Goal: Entertainment & Leisure: Consume media (video, audio)

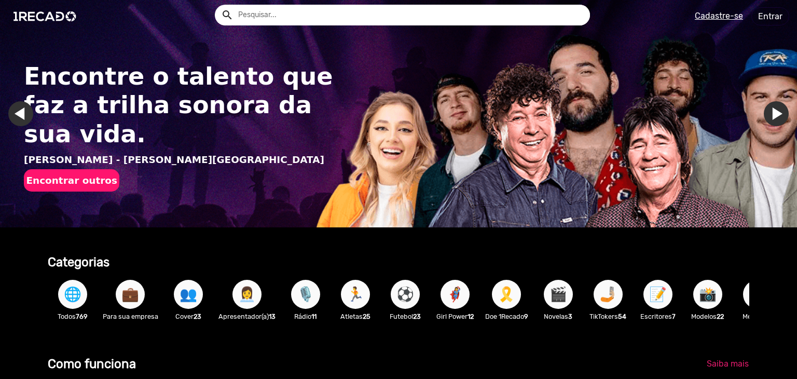
click at [132, 291] on span "💼" at bounding box center [130, 294] width 18 height 29
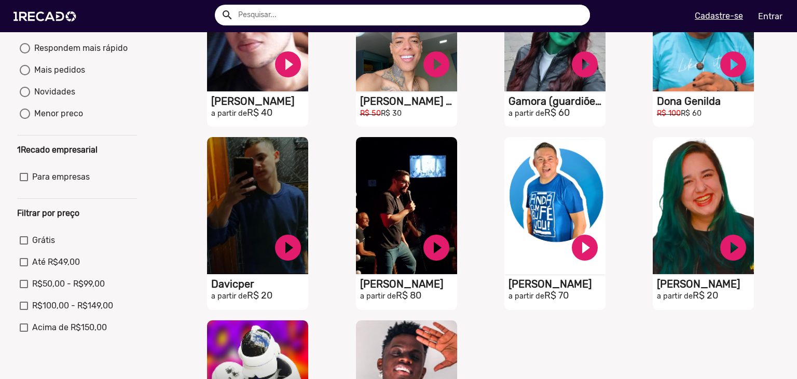
scroll to position [208, 0]
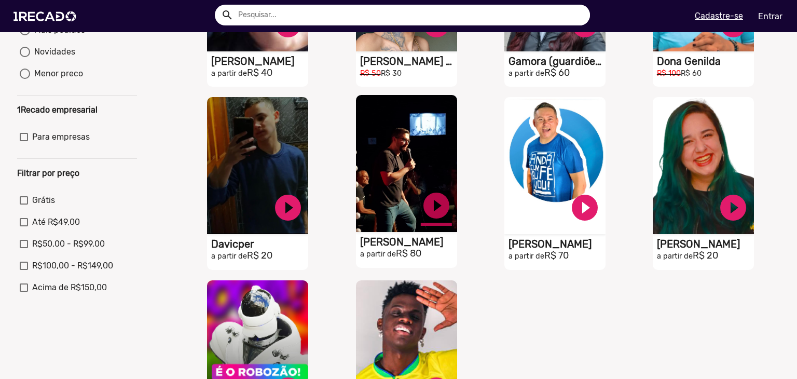
click at [440, 217] on link "play_circle_filled" at bounding box center [436, 205] width 31 height 31
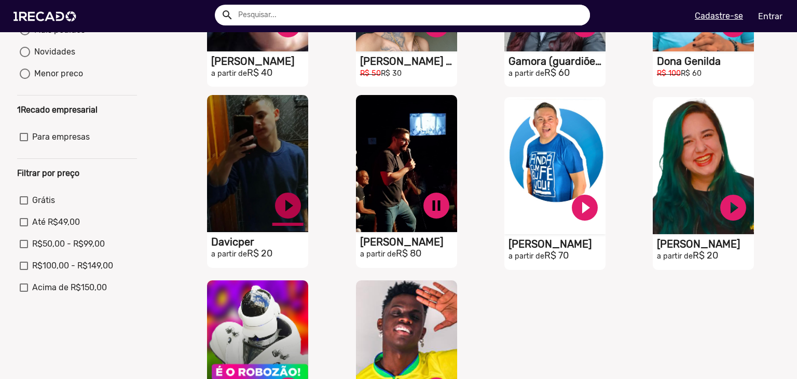
click at [278, 217] on link "play_circle_filled" at bounding box center [288, 205] width 31 height 31
click at [278, 217] on link "pause_circle" at bounding box center [288, 205] width 31 height 31
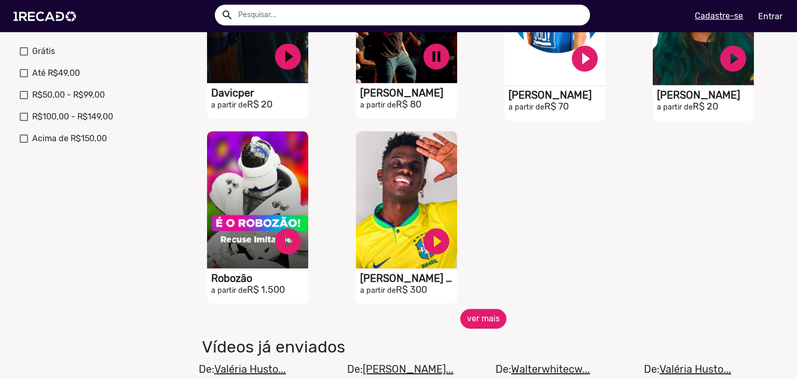
scroll to position [415, 0]
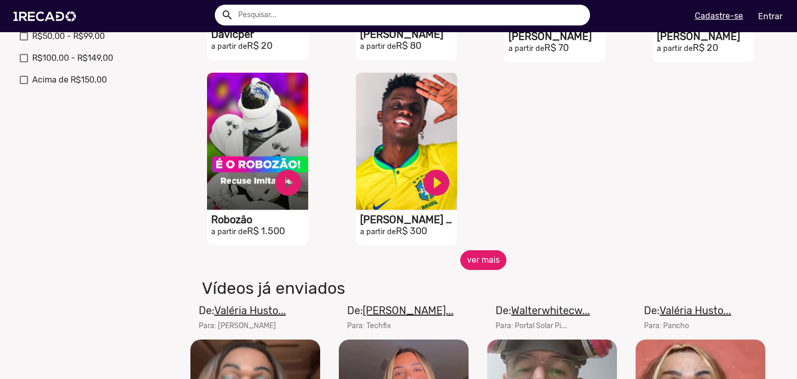
click at [481, 262] on button "ver mais" at bounding box center [484, 260] width 46 height 20
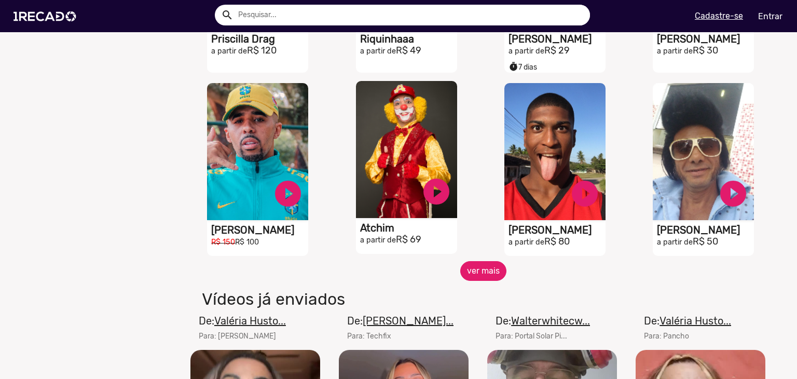
scroll to position [779, 0]
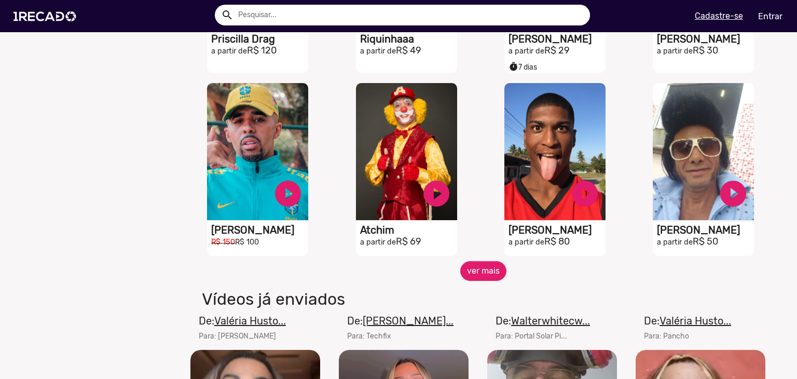
click at [760, 248] on div "S1RECADO vídeos dedicados para fãs e empresas play_circle_filled [PERSON_NAME] …" at bounding box center [706, 169] width 148 height 183
click at [535, 279] on span "ver mais" at bounding box center [483, 271] width 594 height 20
click at [487, 277] on button "ver mais" at bounding box center [484, 271] width 46 height 20
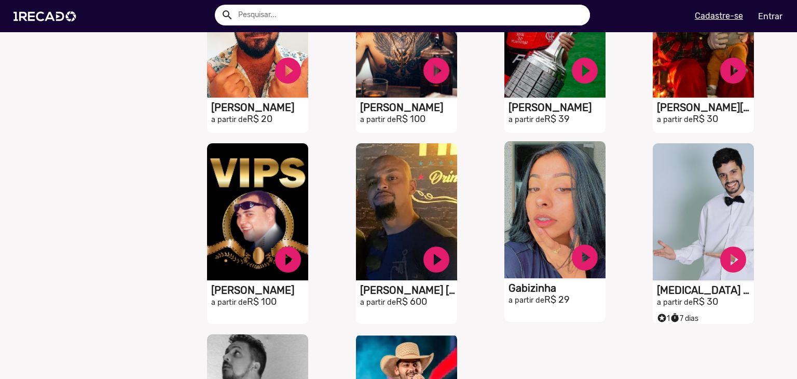
scroll to position [1090, 0]
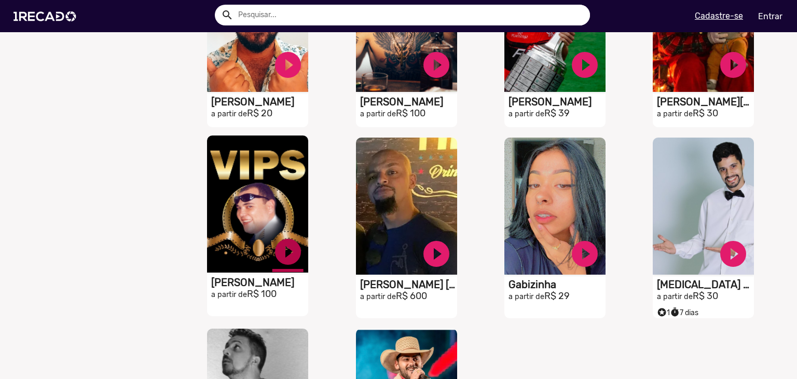
click at [291, 267] on link "play_circle_filled" at bounding box center [288, 251] width 31 height 31
click at [293, 266] on link "pause_circle" at bounding box center [288, 251] width 31 height 31
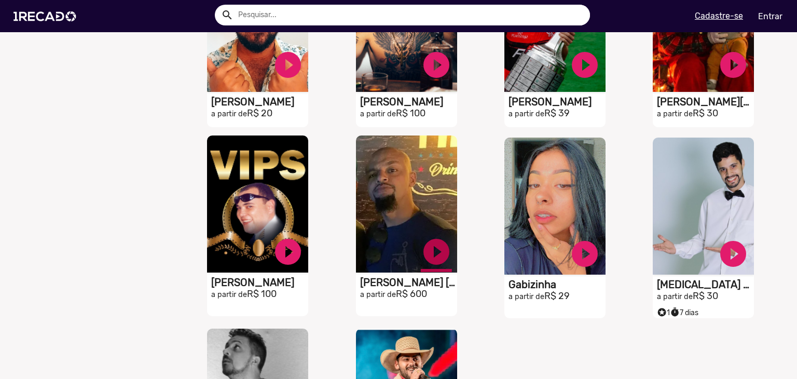
click at [430, 254] on link "play_circle_filled" at bounding box center [436, 251] width 31 height 31
click at [430, 255] on link "pause_circle" at bounding box center [436, 251] width 31 height 31
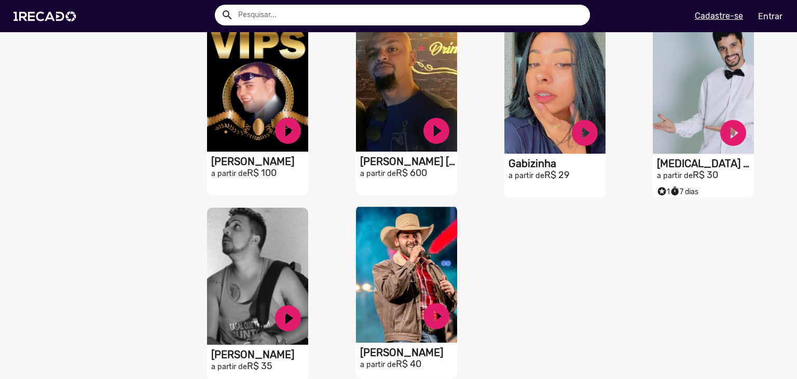
scroll to position [1298, 0]
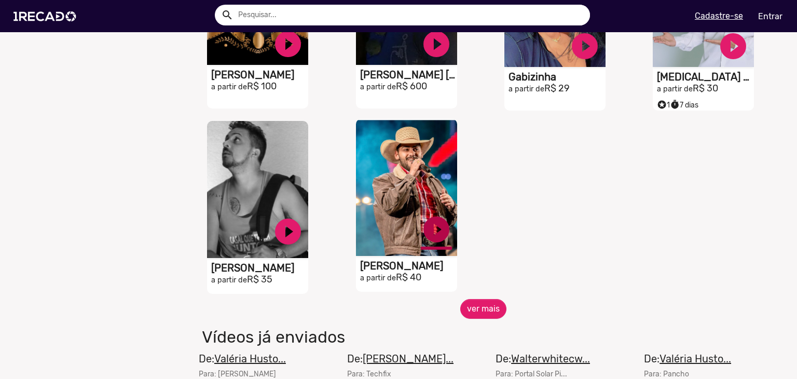
click at [430, 224] on link "play_circle_filled" at bounding box center [436, 229] width 31 height 31
click at [431, 225] on link "pause_circle" at bounding box center [436, 229] width 31 height 31
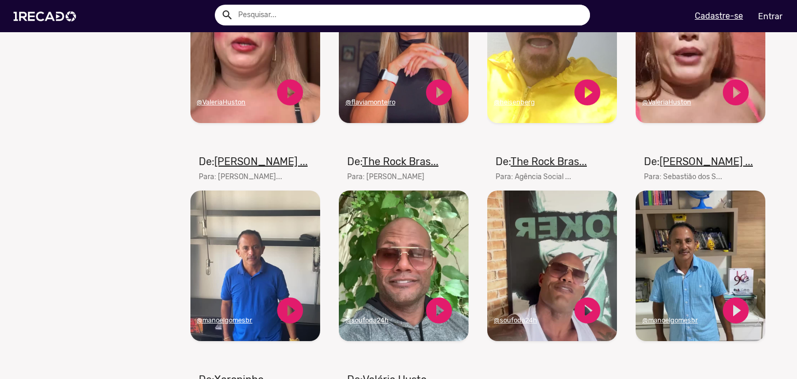
scroll to position [1713, 0]
click at [241, 180] on mat-card-subtitle "Para: [PERSON_NAME]..." at bounding box center [253, 176] width 109 height 11
click at [244, 224] on video "Seu navegador não reproduz vídeo em HTML5" at bounding box center [256, 266] width 130 height 151
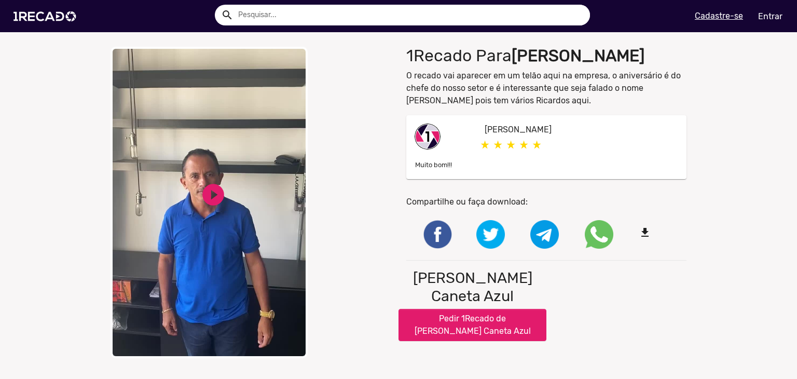
click at [417, 169] on p "Muito bom!!!" at bounding box center [433, 164] width 37 height 12
click at [255, 209] on video "Your browser does not support HTML5 video." at bounding box center [209, 203] width 197 height 312
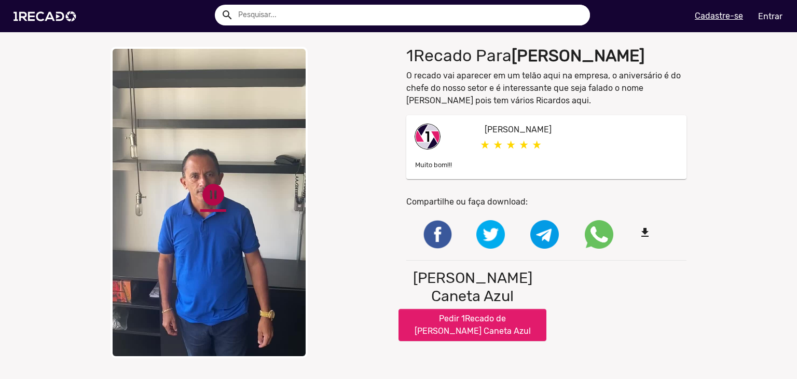
click at [212, 188] on link "pause_circle" at bounding box center [213, 195] width 26 height 26
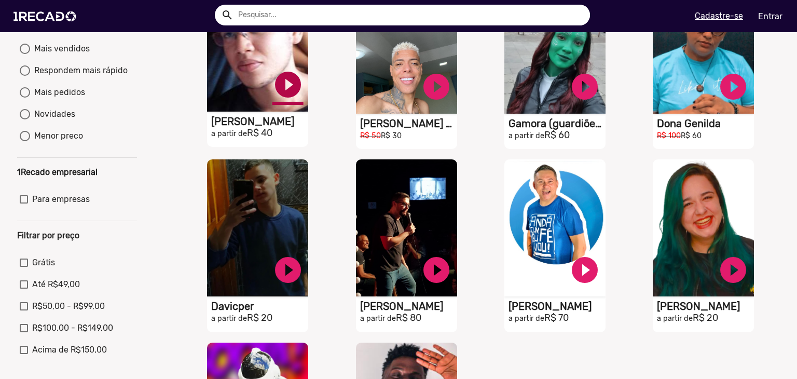
scroll to position [15, 0]
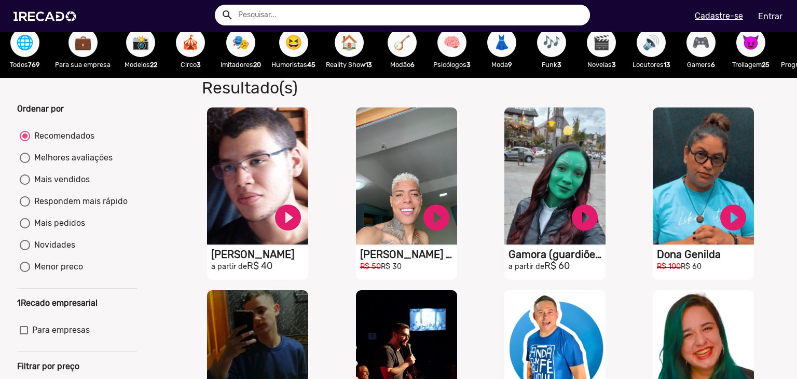
click at [76, 164] on div "Melhores avaliações" at bounding box center [71, 158] width 83 height 12
click at [25, 164] on input "Melhores avaliações" at bounding box center [24, 163] width 1 height 1
radio input "true"
